Goal: Information Seeking & Learning: Understand process/instructions

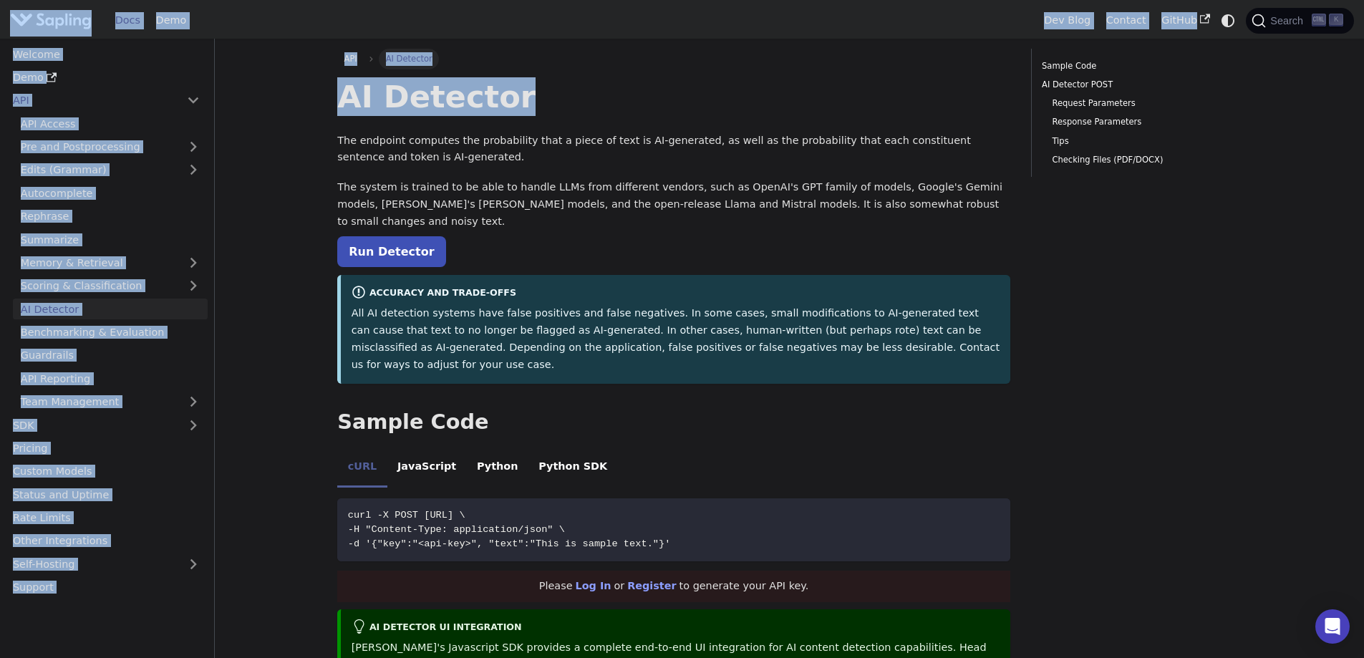
drag, startPoint x: 100, startPoint y: 21, endPoint x: 674, endPoint y: 59, distance: 575.5
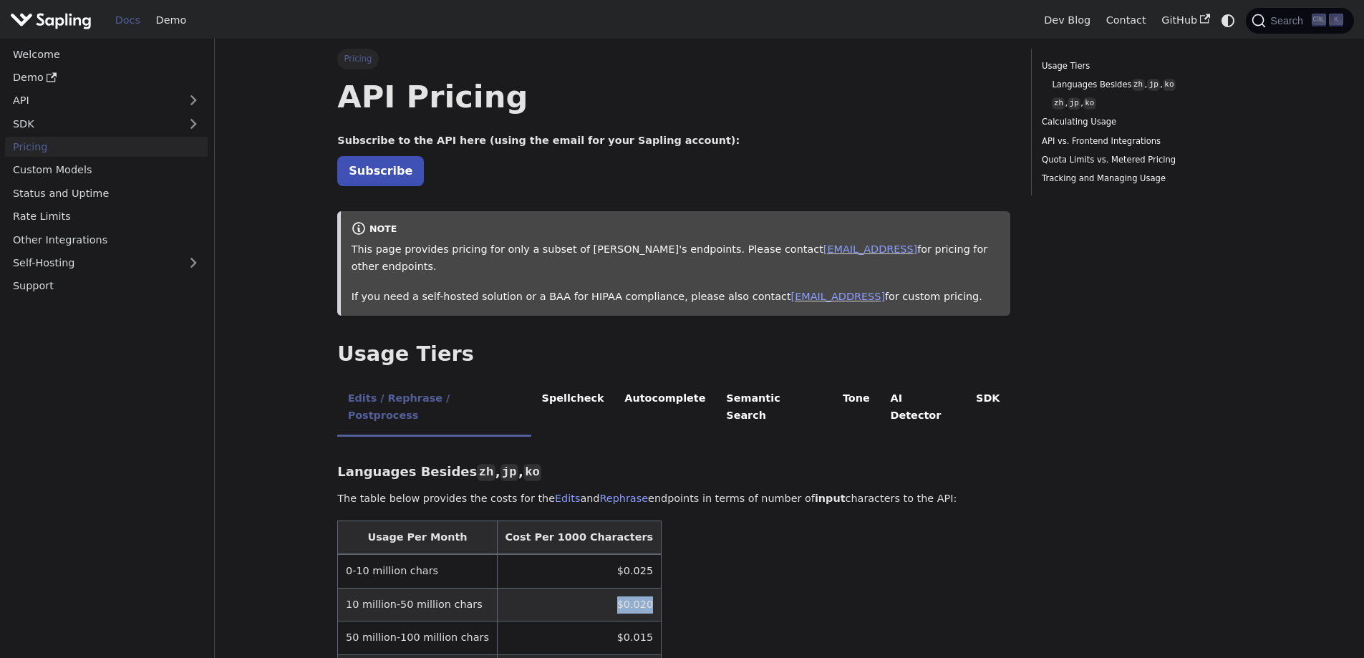
drag, startPoint x: 606, startPoint y: 572, endPoint x: 576, endPoint y: 570, distance: 29.4
click at [576, 588] on td "$0.020" at bounding box center [579, 604] width 164 height 33
click at [790, 171] on p "Subscribe" at bounding box center [673, 171] width 673 height 19
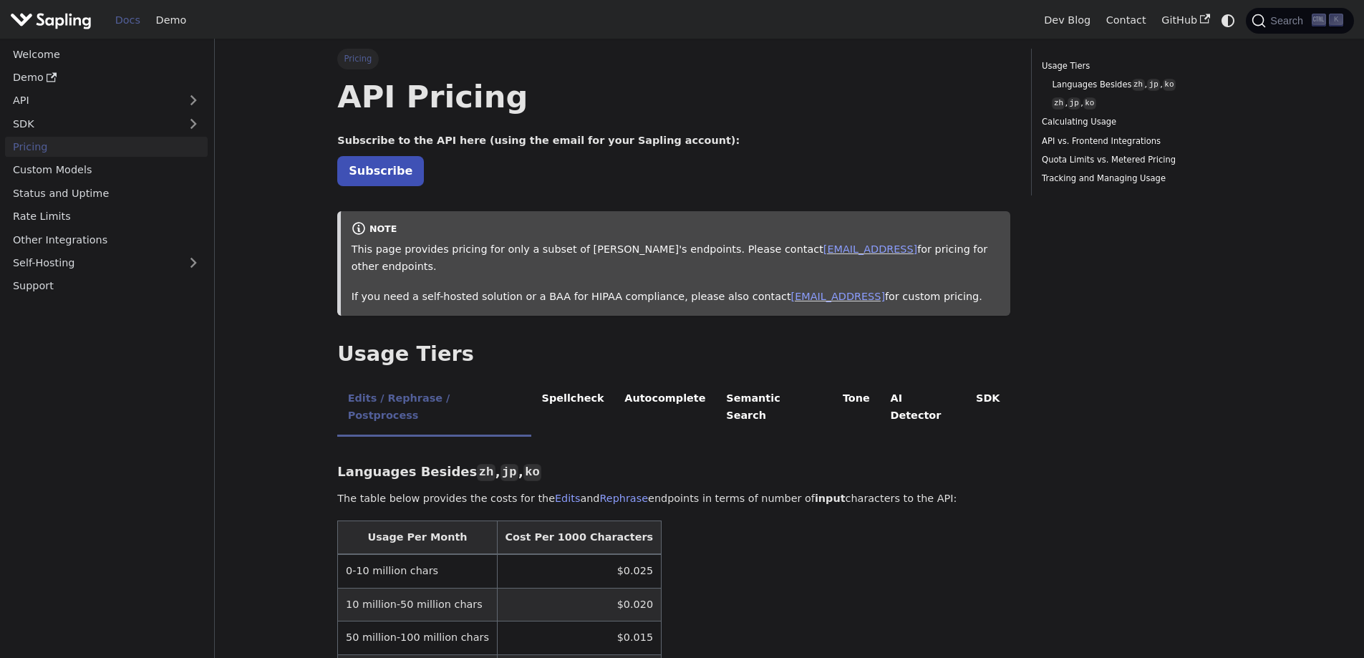
click at [792, 170] on p "Subscribe" at bounding box center [673, 171] width 673 height 19
click at [374, 172] on link "Subscribe" at bounding box center [380, 170] width 87 height 29
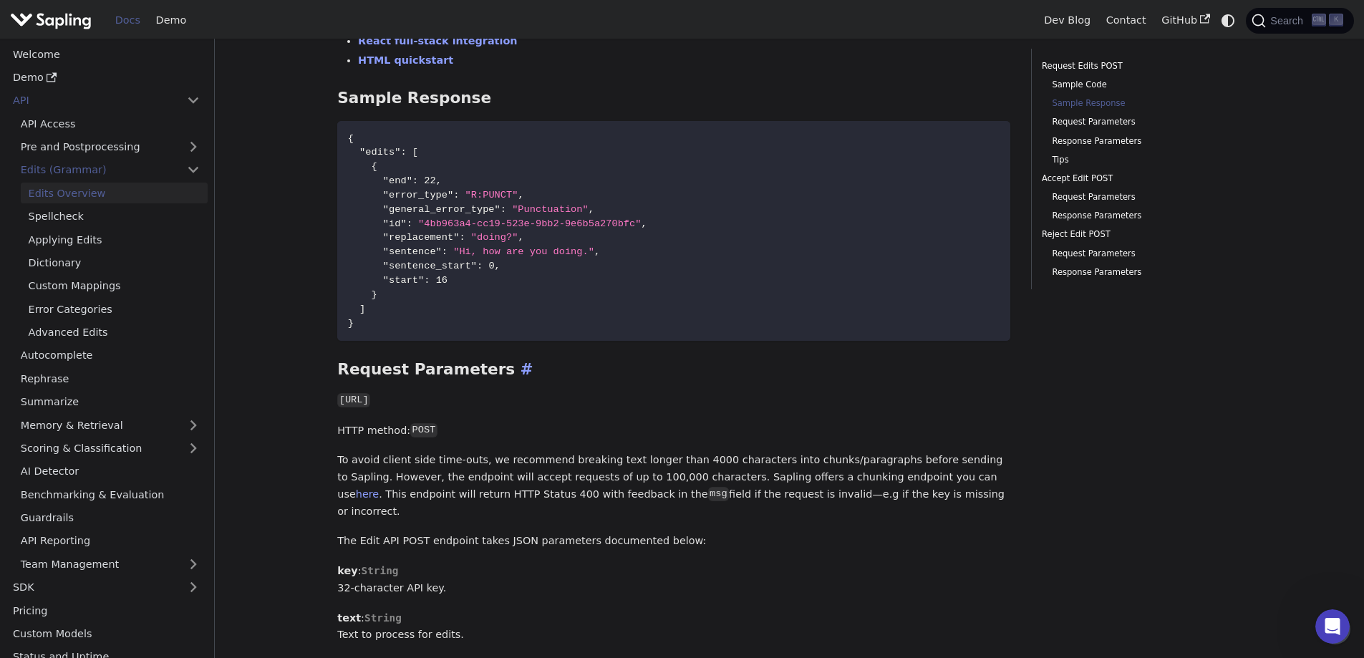
scroll to position [573, 0]
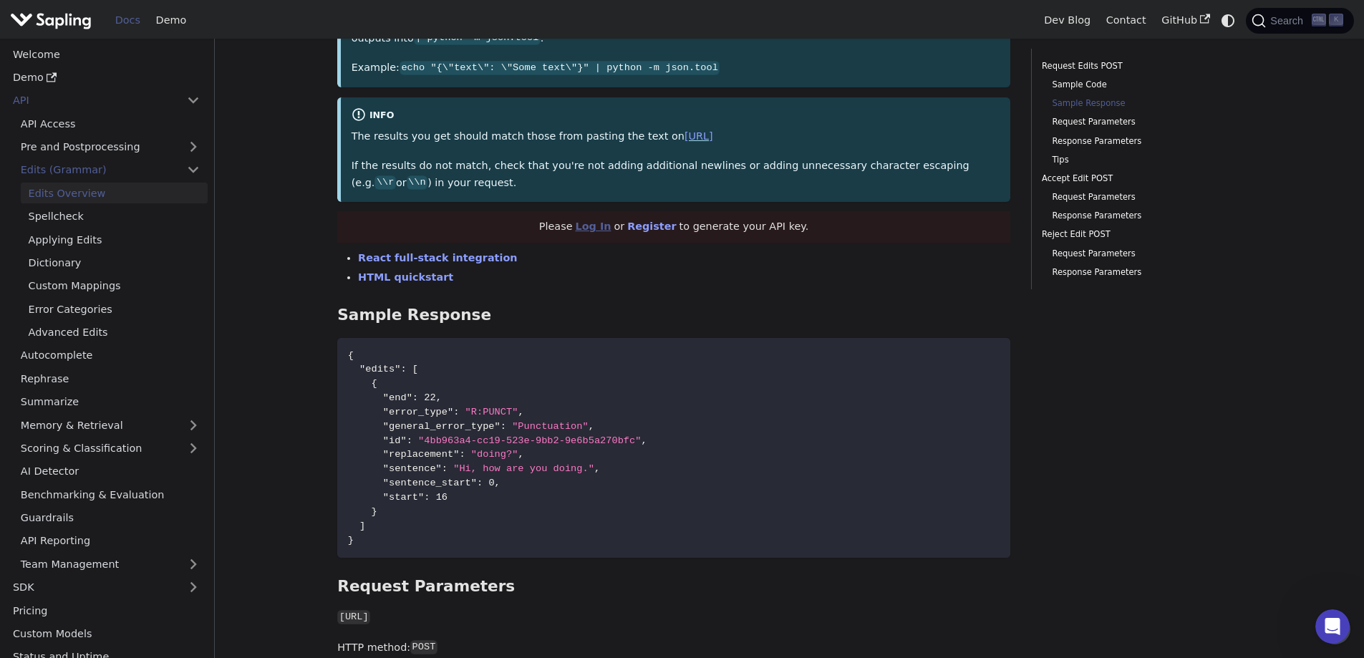
click at [604, 228] on link "Log In" at bounding box center [594, 226] width 36 height 11
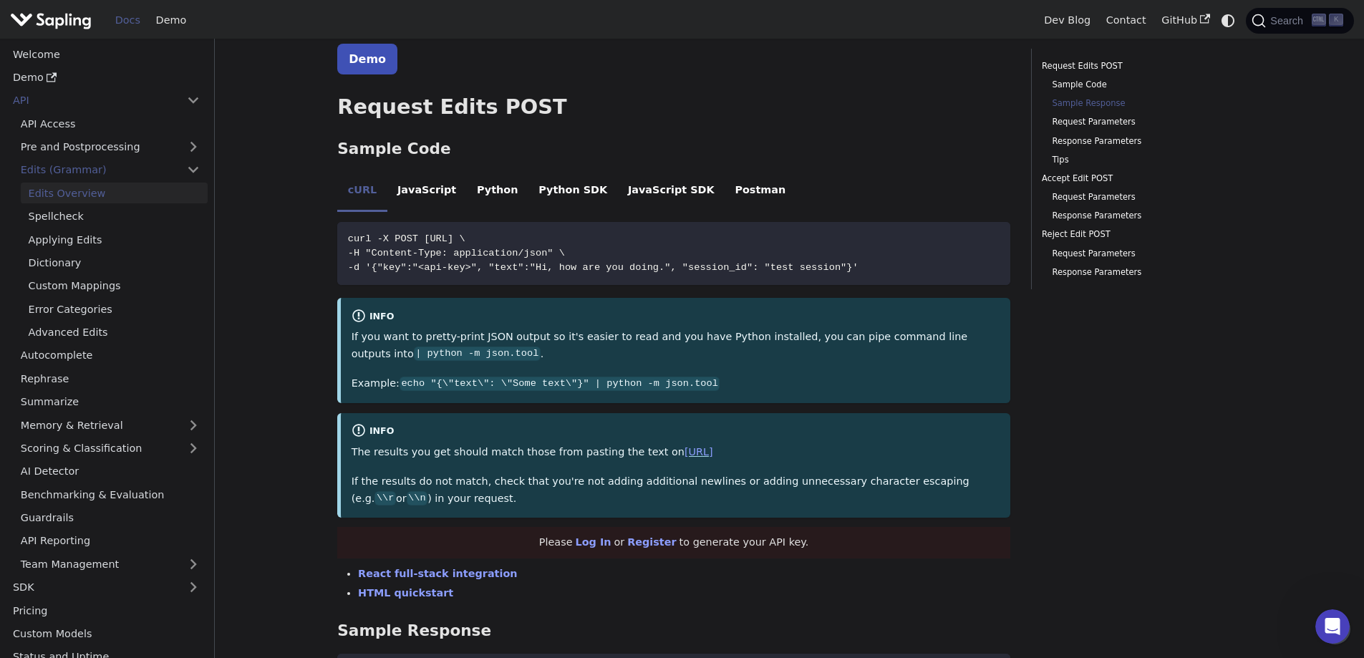
scroll to position [191, 0]
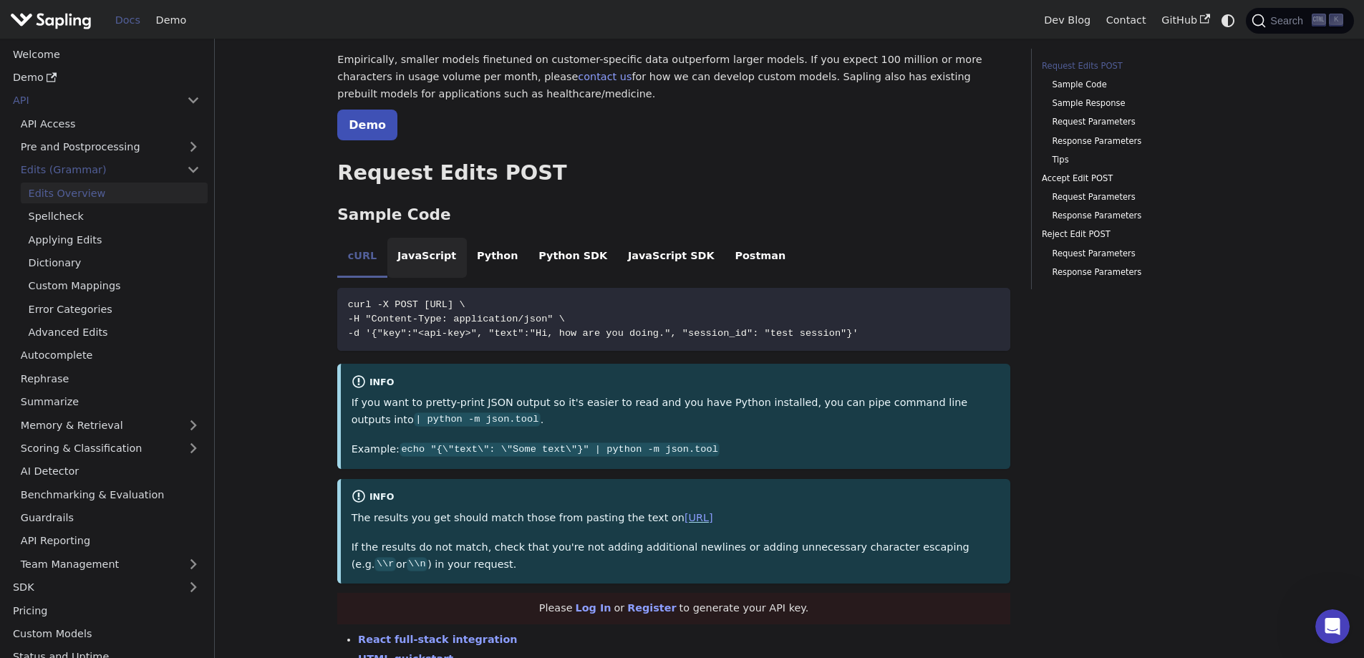
click at [431, 258] on li "JavaScript" at bounding box center [426, 258] width 79 height 40
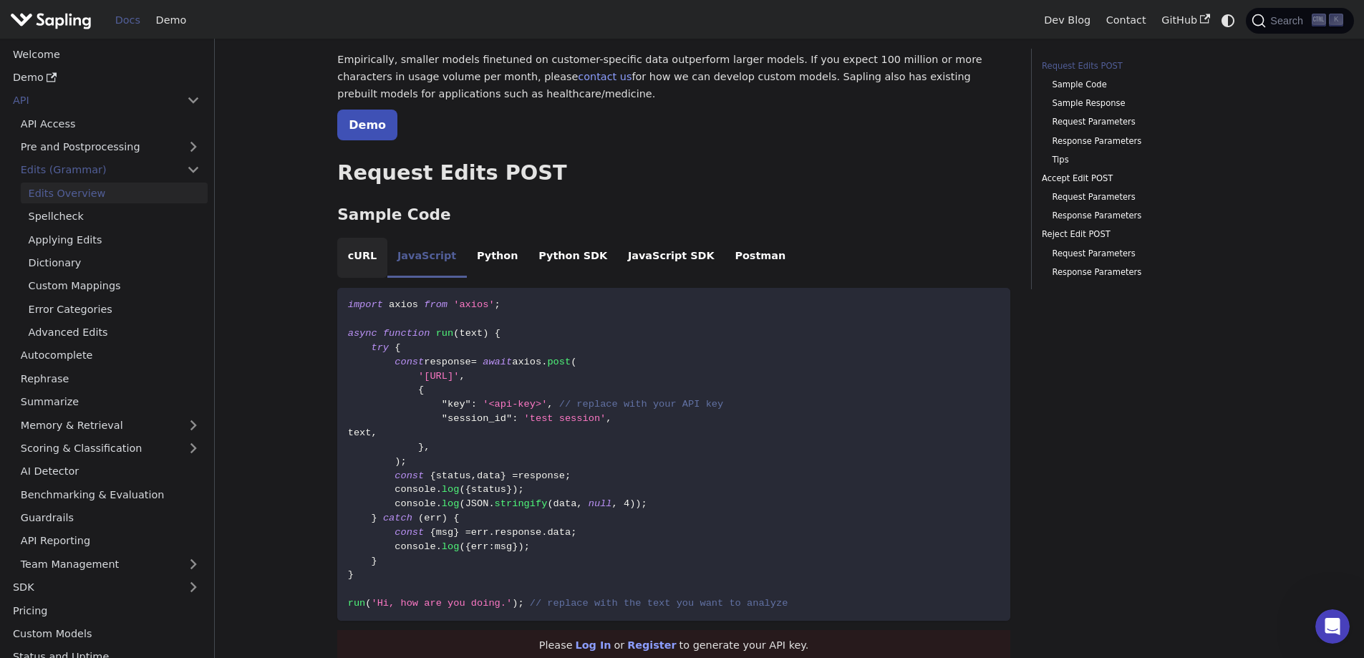
click at [357, 254] on li "cURL" at bounding box center [361, 258] width 49 height 40
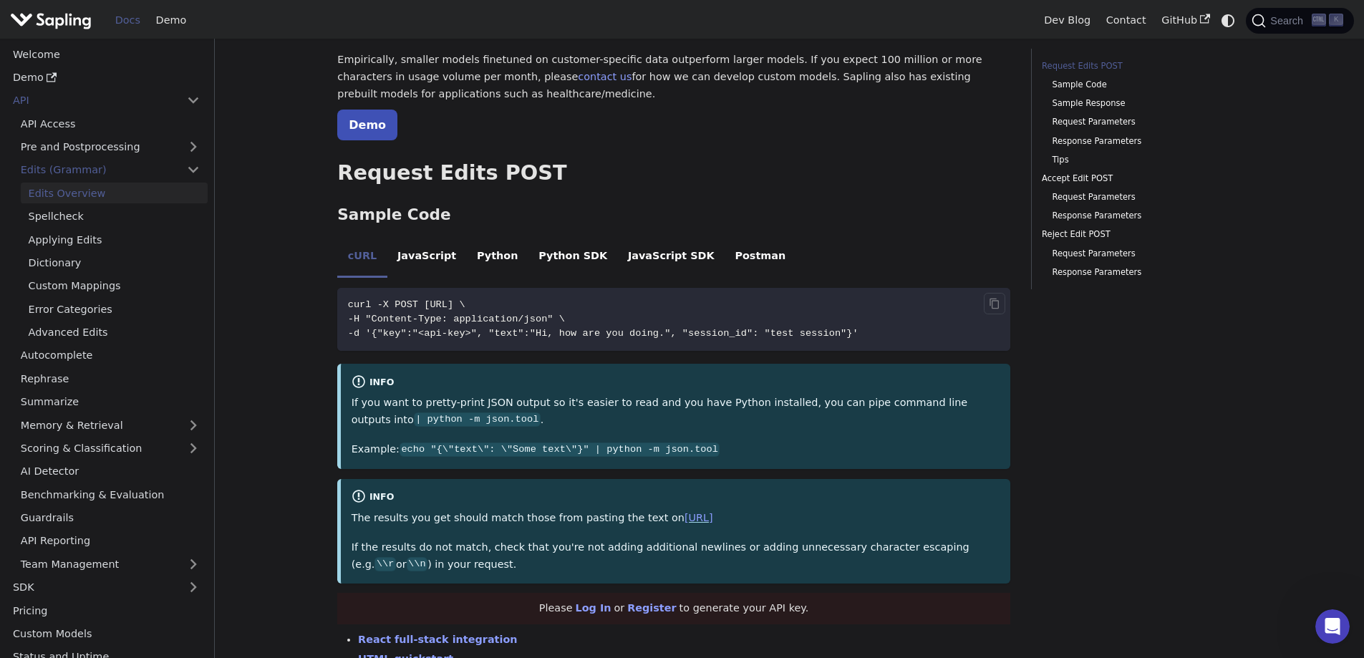
drag, startPoint x: 607, startPoint y: 304, endPoint x: 418, endPoint y: 309, distance: 189.1
click at [418, 309] on span "curl -X POST https://api.sapling.ai/api/v1/edits \" at bounding box center [406, 304] width 117 height 11
copy span "https://api.sapling.ai/api/v1/edits"
click at [364, 126] on link "Demo" at bounding box center [367, 125] width 60 height 31
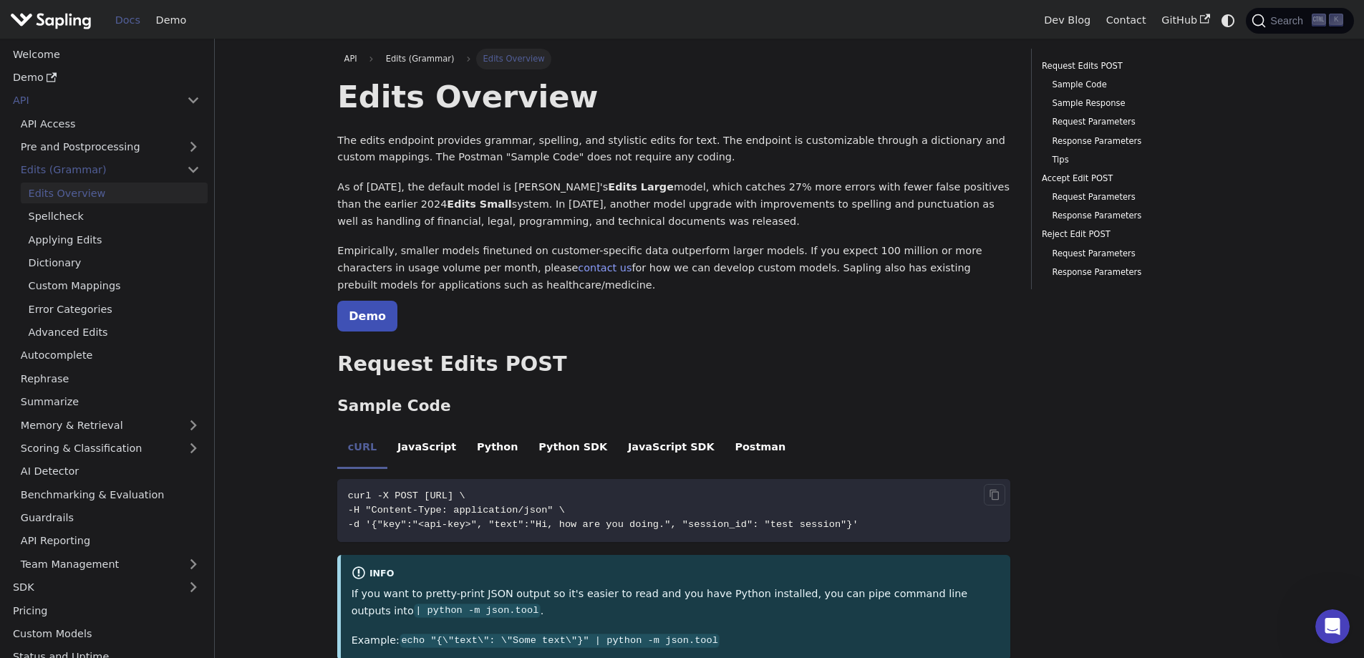
drag, startPoint x: 996, startPoint y: 495, endPoint x: 982, endPoint y: 494, distance: 13.6
click at [996, 494] on icon "Copy code to clipboard" at bounding box center [994, 495] width 4 height 4
copy span "https://api.sapling.ai/api/v1/edits"
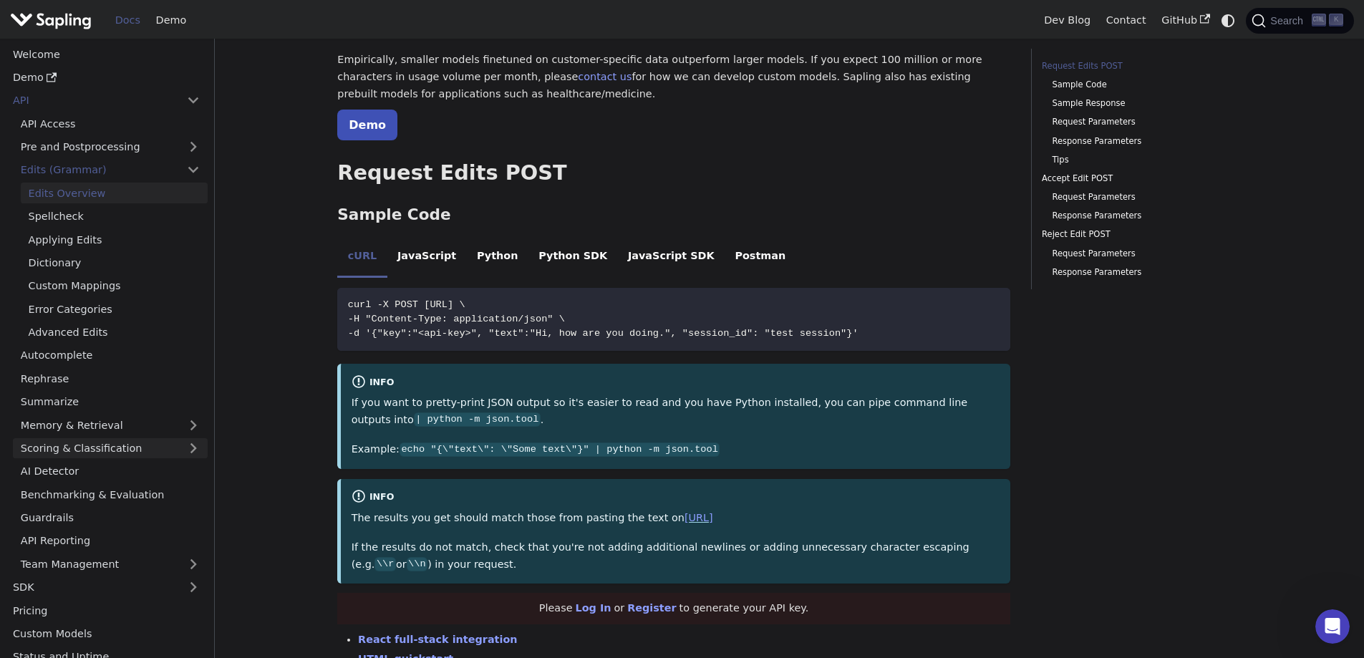
click at [154, 450] on link "Scoring & Classification" at bounding box center [110, 448] width 195 height 21
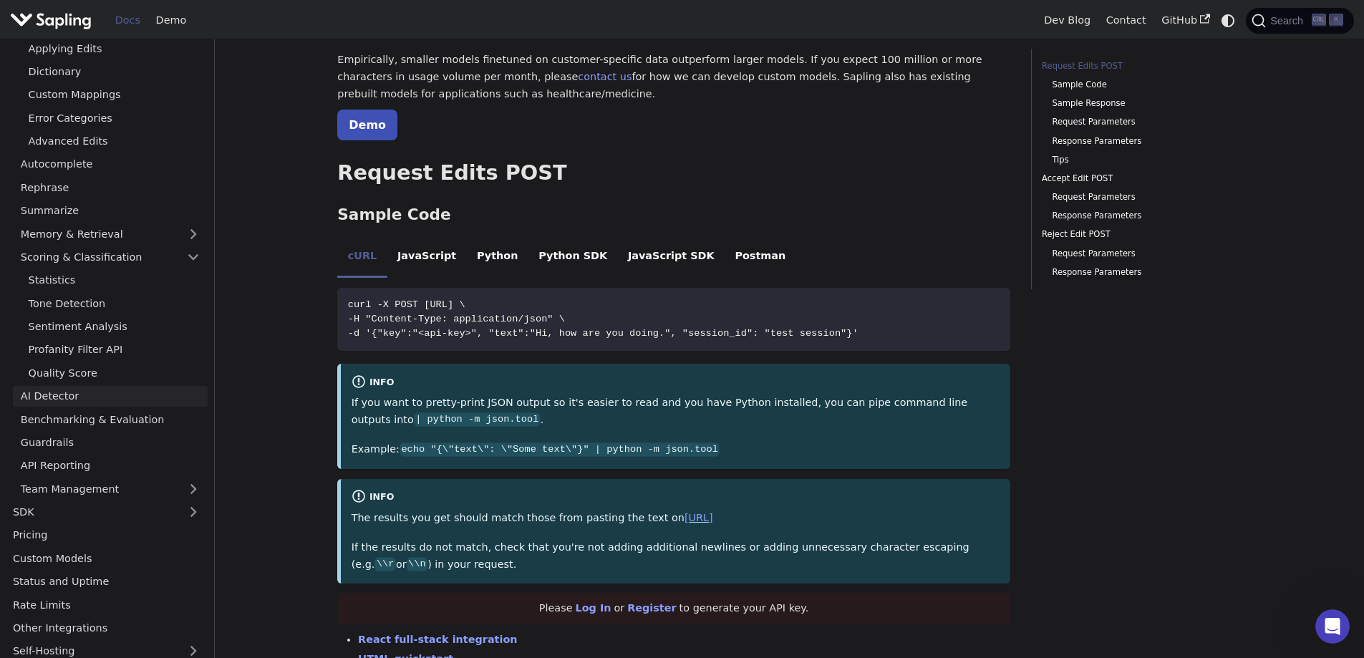
click at [80, 394] on link "AI Detector" at bounding box center [110, 396] width 195 height 21
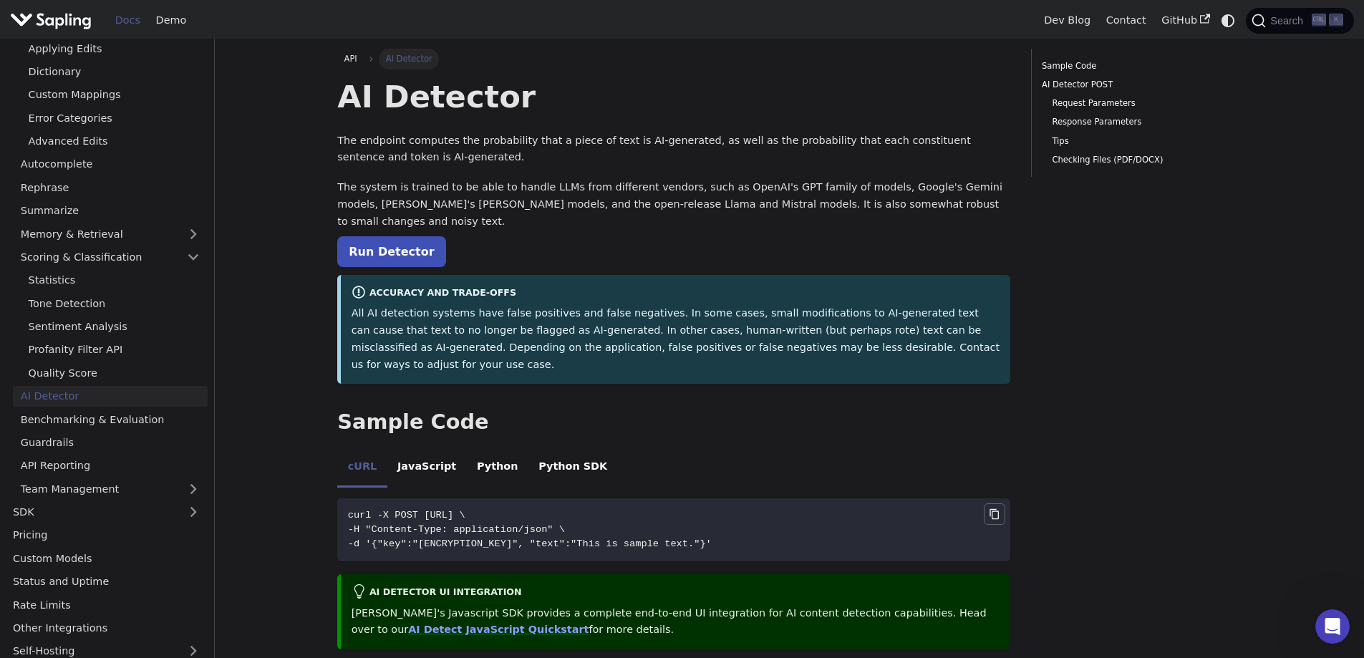
click at [990, 508] on icon "Copy code to clipboard" at bounding box center [994, 513] width 11 height 11
click at [405, 238] on link "Run Detector" at bounding box center [391, 251] width 108 height 31
